Goal: Book appointment/travel/reservation

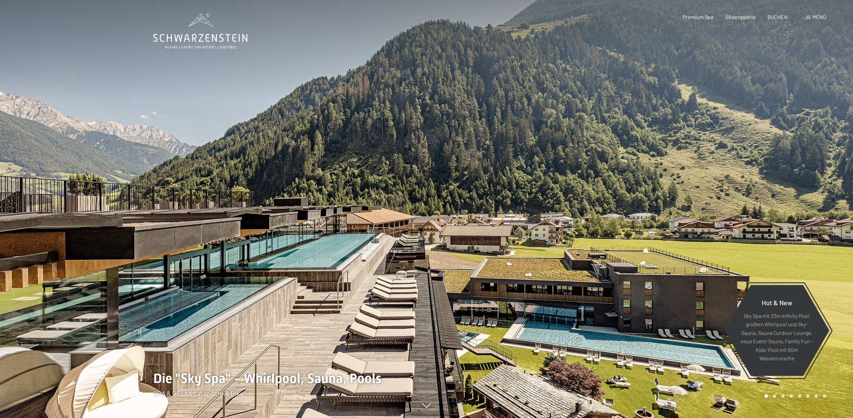
click at [811, 16] on div "Menü" at bounding box center [816, 16] width 20 height 7
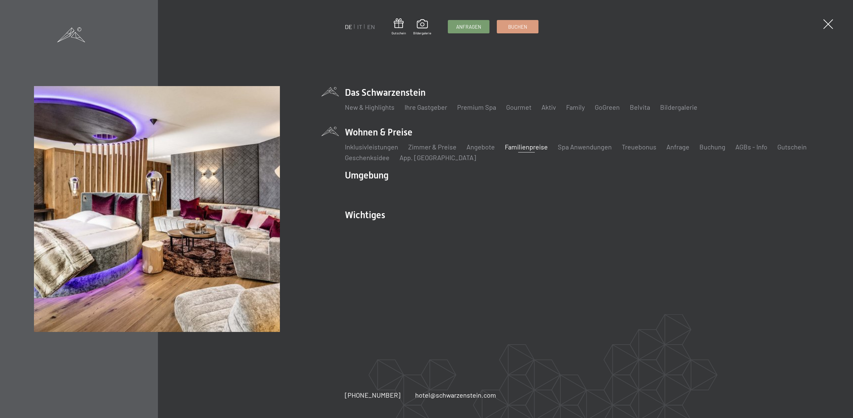
click at [530, 145] on link "Familienpreise" at bounding box center [526, 147] width 43 height 8
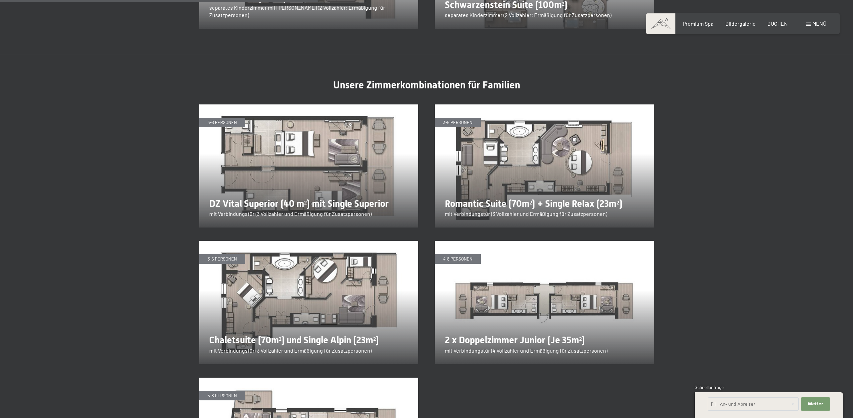
scroll to position [1190, 0]
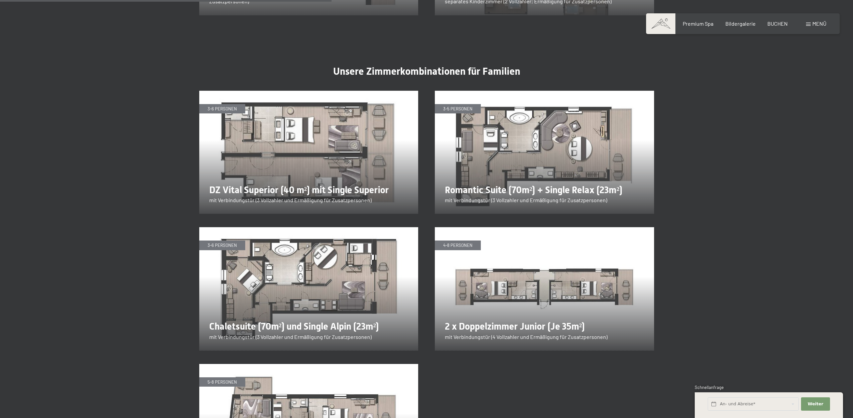
click at [810, 26] on div "Menü" at bounding box center [816, 23] width 20 height 7
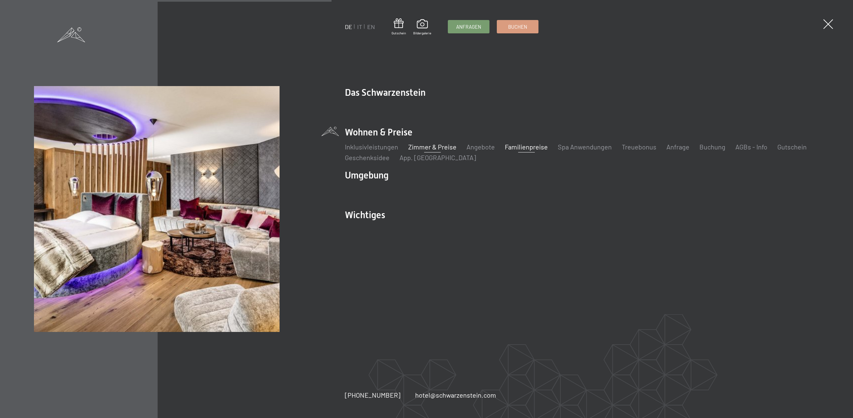
click at [423, 146] on link "Zimmer & Preise" at bounding box center [432, 147] width 48 height 8
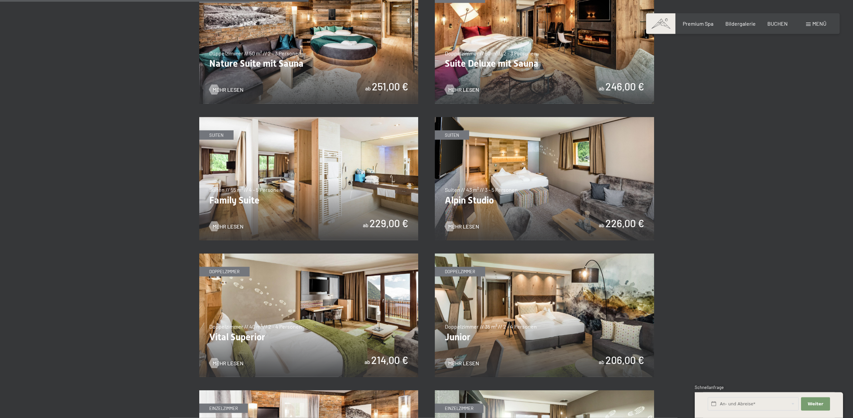
scroll to position [816, 0]
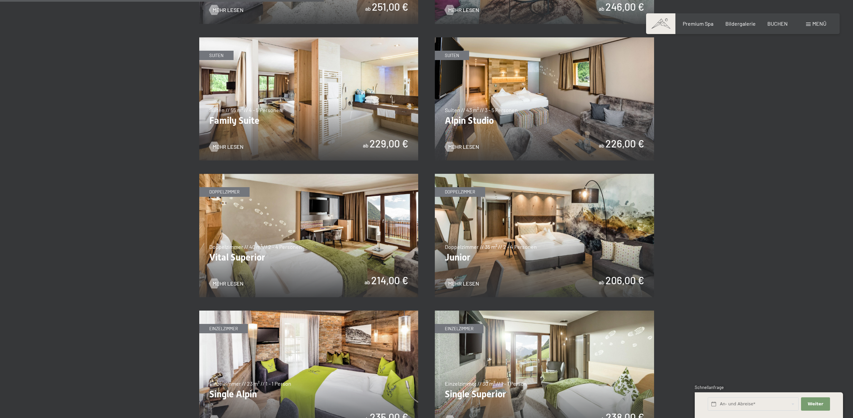
click at [535, 212] on img at bounding box center [544, 235] width 219 height 123
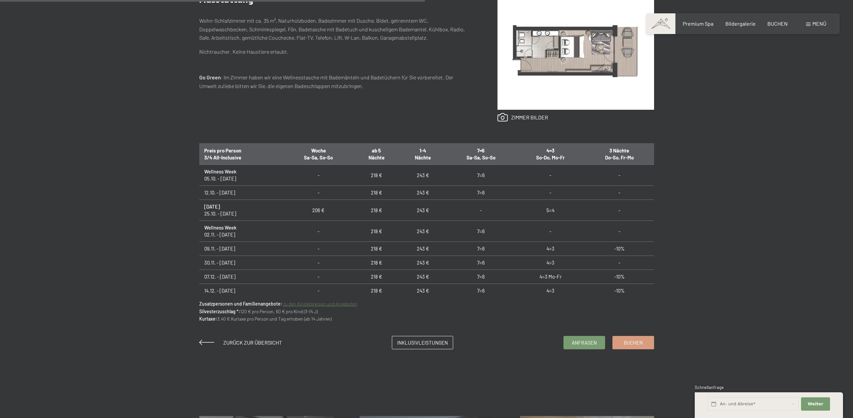
scroll to position [67, 0]
